Goal: Book appointment/travel/reservation

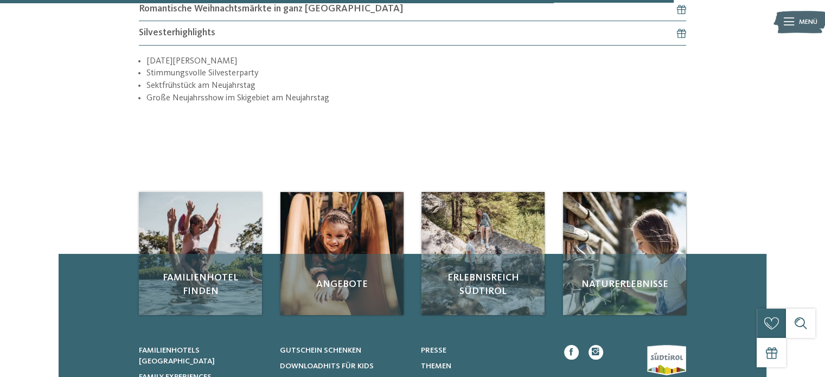
scroll to position [1163, 0]
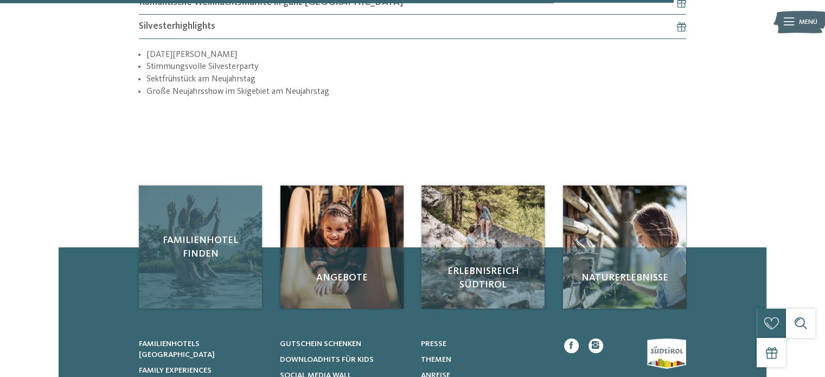
click at [175, 243] on span "Familienhotel finden" at bounding box center [201, 247] width 104 height 27
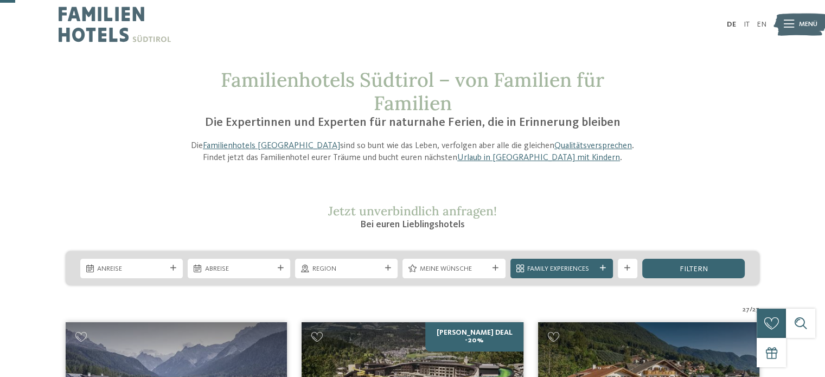
scroll to position [73, 0]
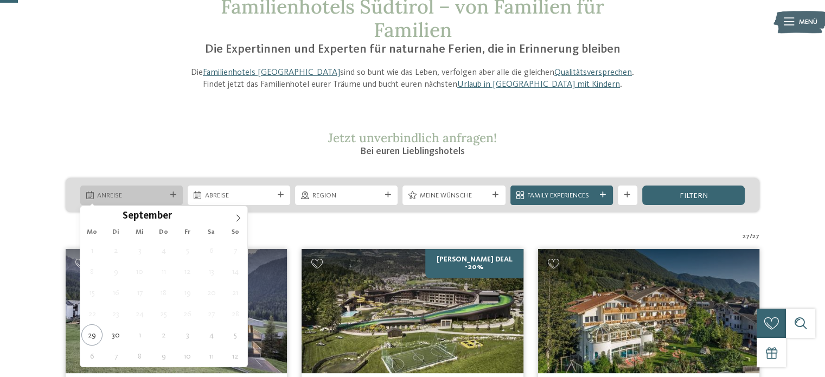
click at [169, 195] on div at bounding box center [173, 195] width 10 height 6
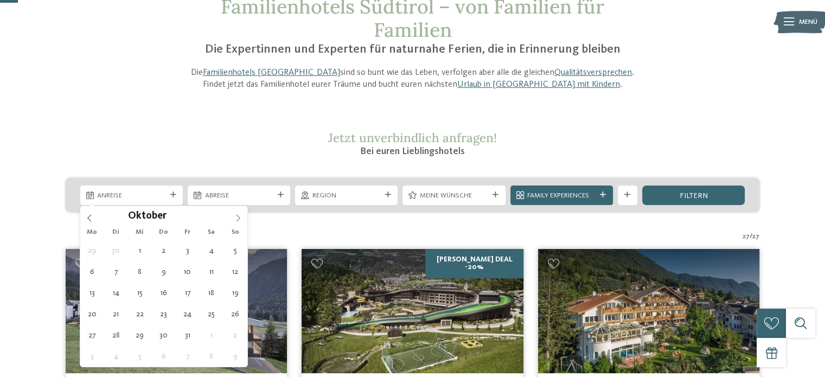
click at [231, 213] on span at bounding box center [238, 215] width 18 height 18
type div "[DATE]"
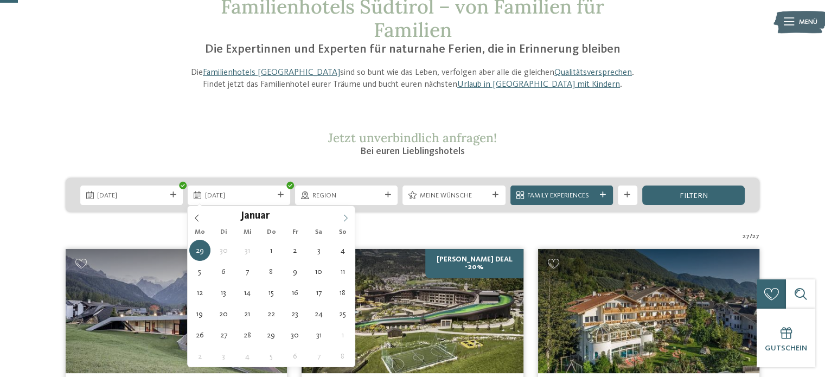
type input "****"
click at [347, 213] on span at bounding box center [345, 215] width 18 height 18
type div "04.01.2026"
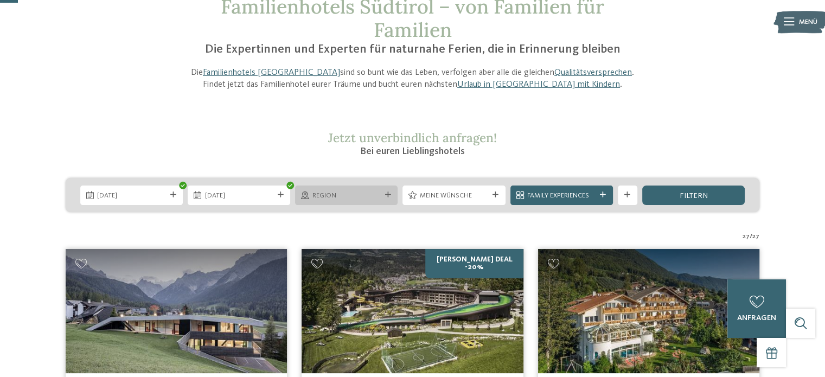
click at [374, 191] on span "Region" at bounding box center [347, 196] width 68 height 10
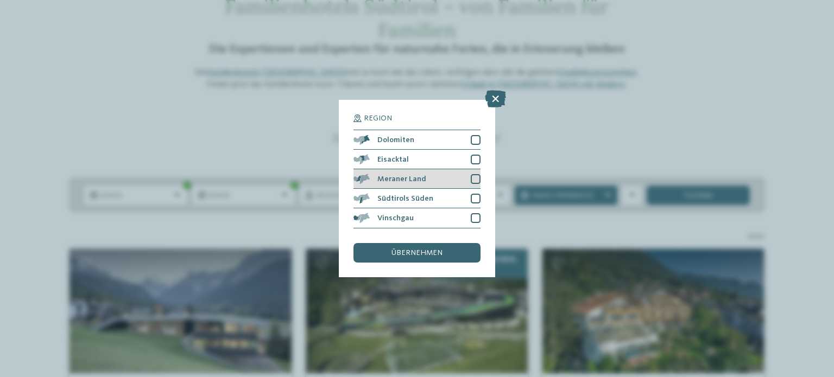
click at [475, 175] on div at bounding box center [476, 179] width 10 height 10
click at [473, 195] on div at bounding box center [476, 199] width 10 height 10
click at [434, 251] on span "übernehmen" at bounding box center [416, 253] width 51 height 8
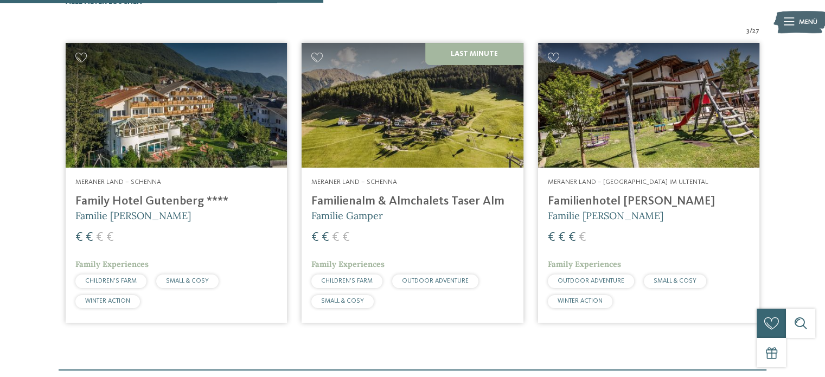
scroll to position [338, 0]
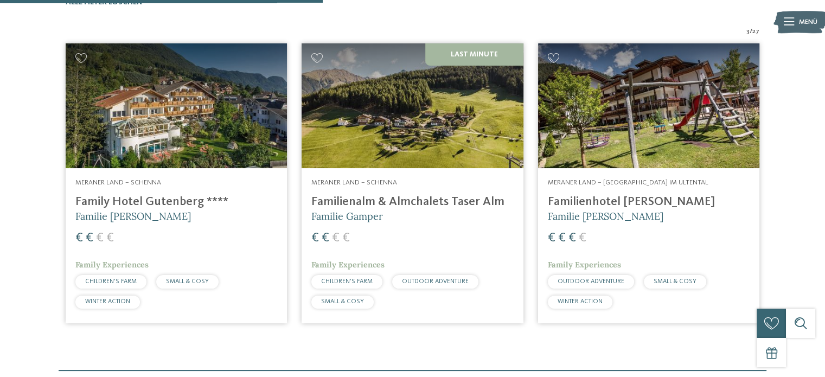
click at [398, 124] on img at bounding box center [412, 105] width 221 height 125
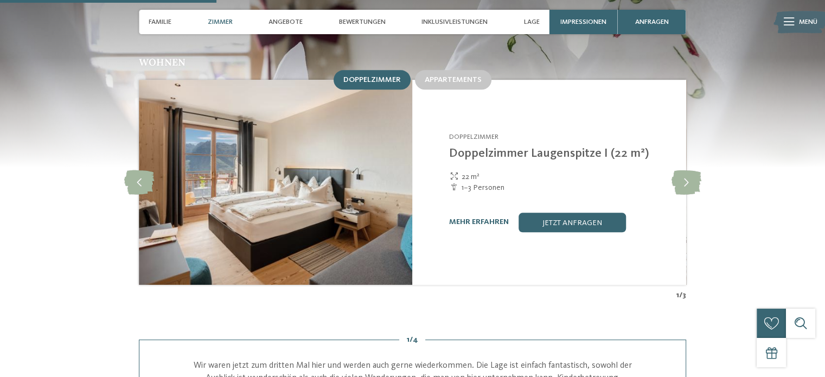
scroll to position [1030, 0]
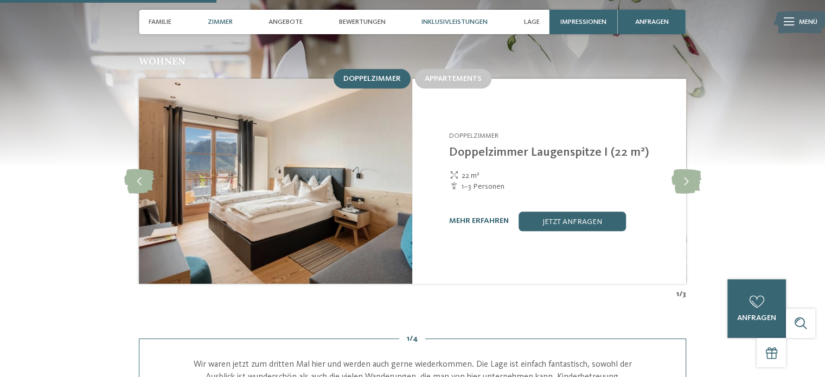
click at [461, 21] on span "Inklusivleistungen" at bounding box center [455, 22] width 66 height 8
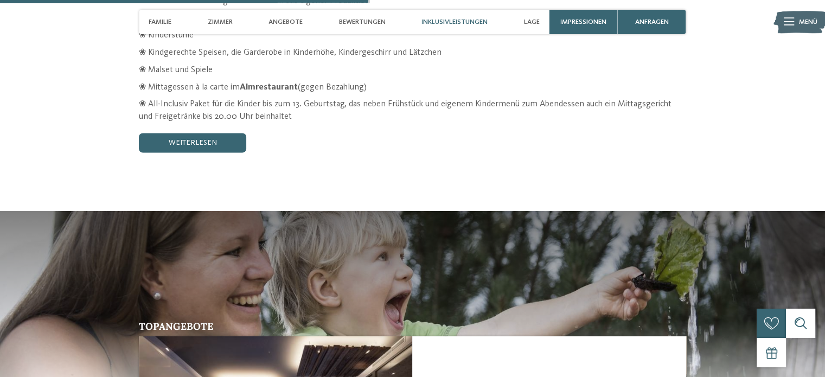
scroll to position [1754, 0]
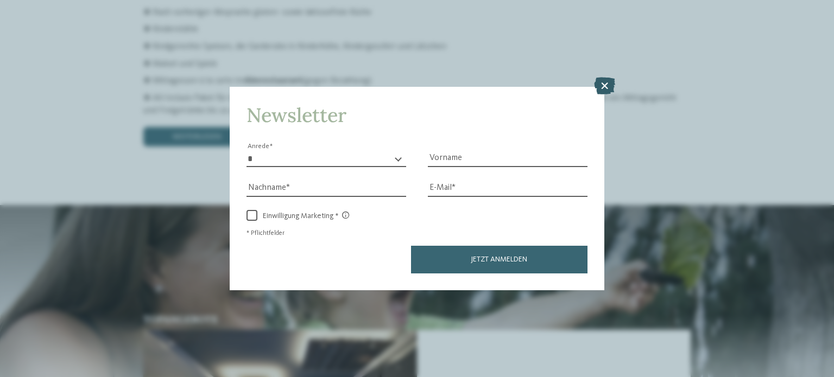
click at [604, 88] on icon at bounding box center [604, 85] width 21 height 17
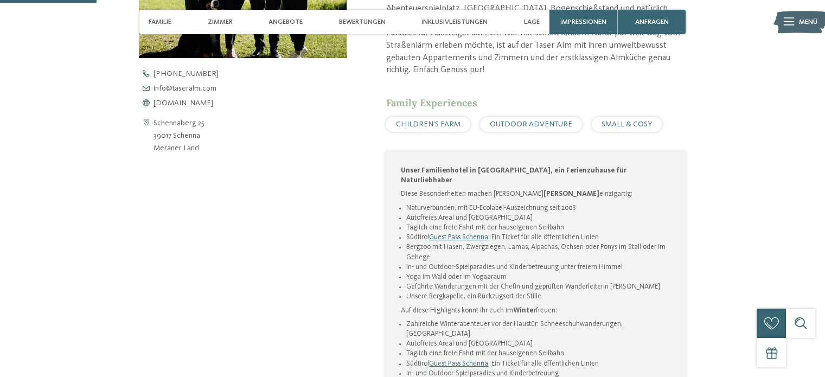
scroll to position [460, 0]
click at [227, 19] on span "Zimmer" at bounding box center [220, 22] width 25 height 8
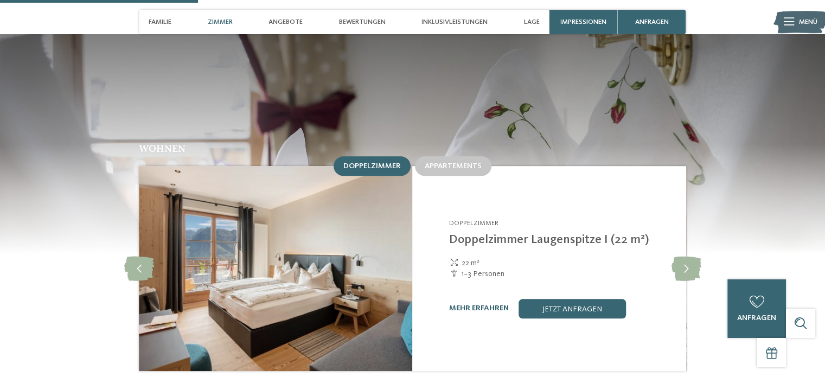
scroll to position [943, 0]
click at [460, 156] on div "Appartements" at bounding box center [453, 166] width 77 height 20
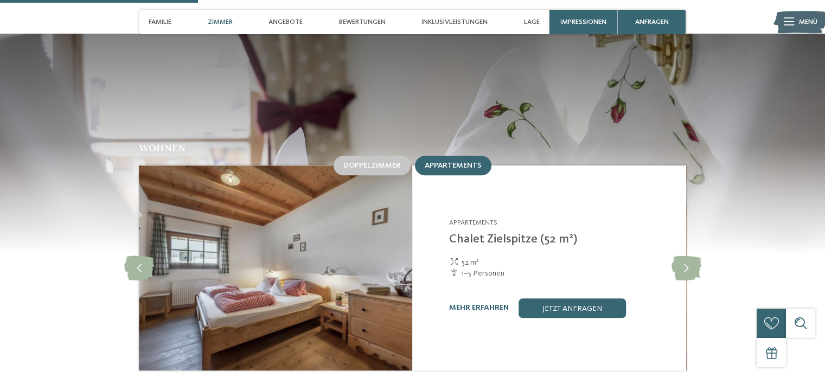
click at [460, 156] on div "Appartements" at bounding box center [453, 166] width 77 height 20
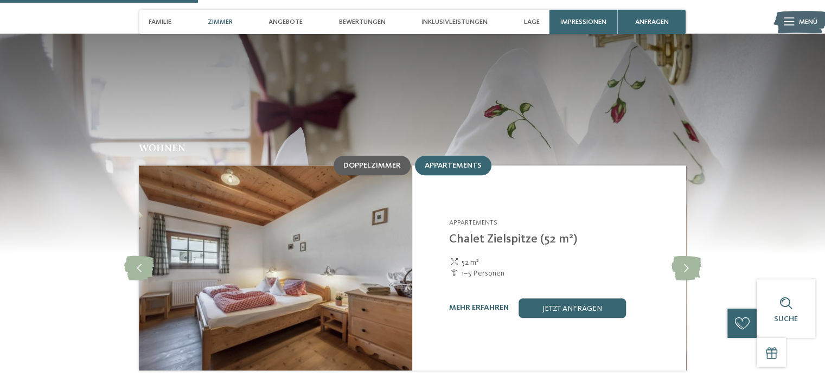
click at [389, 162] on span "Doppelzimmer" at bounding box center [373, 166] width 58 height 8
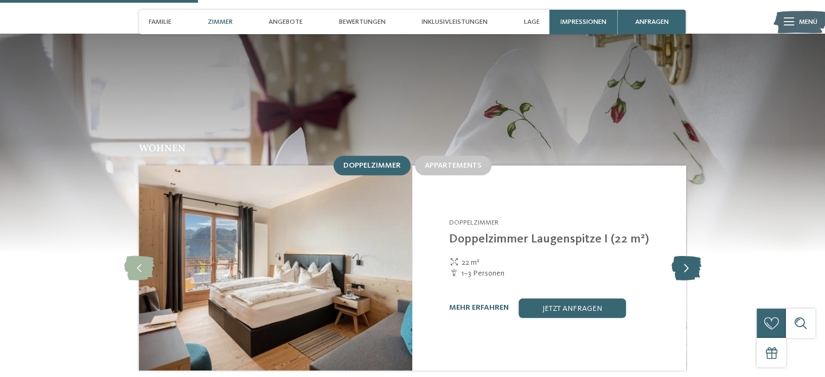
click at [684, 256] on icon at bounding box center [686, 268] width 30 height 24
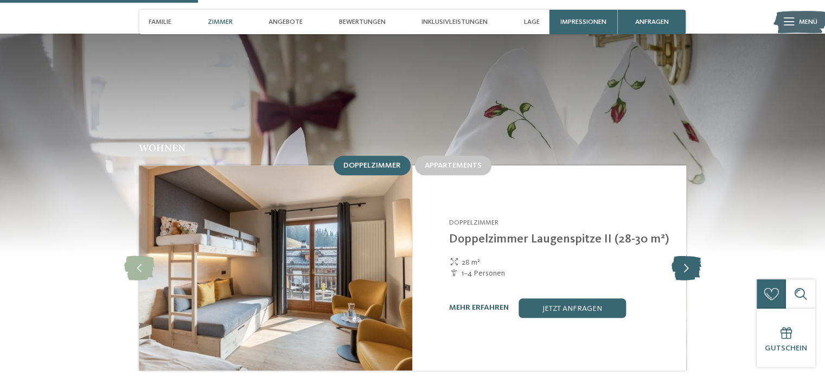
click at [684, 256] on icon at bounding box center [686, 268] width 30 height 24
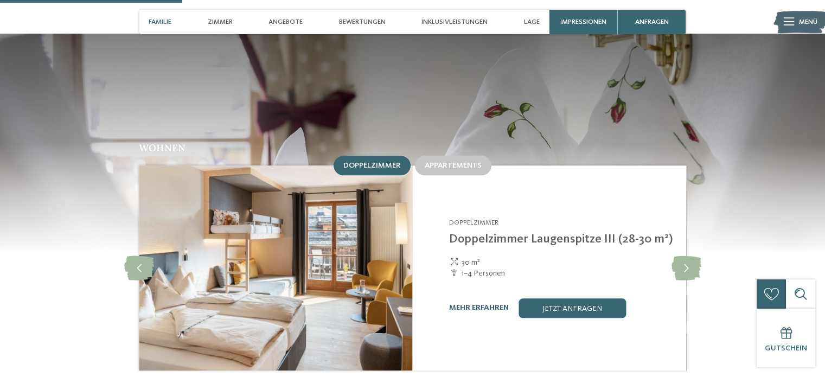
scroll to position [833, 0]
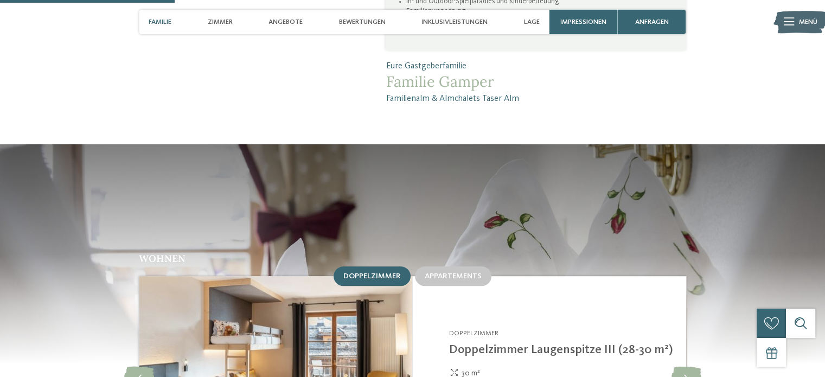
click at [167, 28] on div "Familie" at bounding box center [160, 22] width 33 height 24
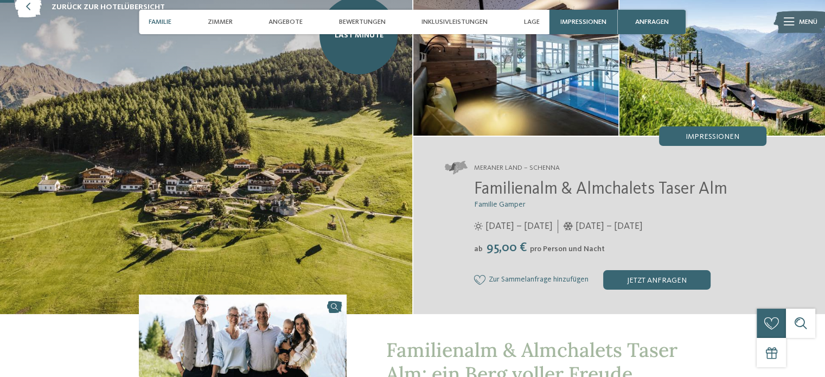
scroll to position [0, 0]
